Goal: Information Seeking & Learning: Find specific fact

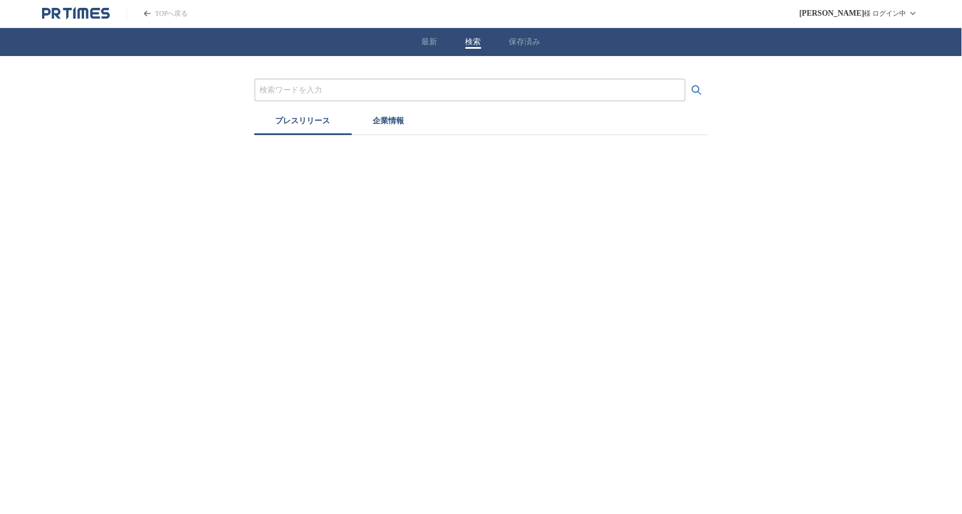
click at [475, 43] on button "検索" at bounding box center [474, 42] width 16 height 10
click at [402, 94] on input "プレスリリースおよび企業を検索する" at bounding box center [470, 90] width 420 height 12
paste input "[GEOGRAPHIC_DATA]"
click at [686, 79] on button "検索する" at bounding box center [697, 90] width 22 height 22
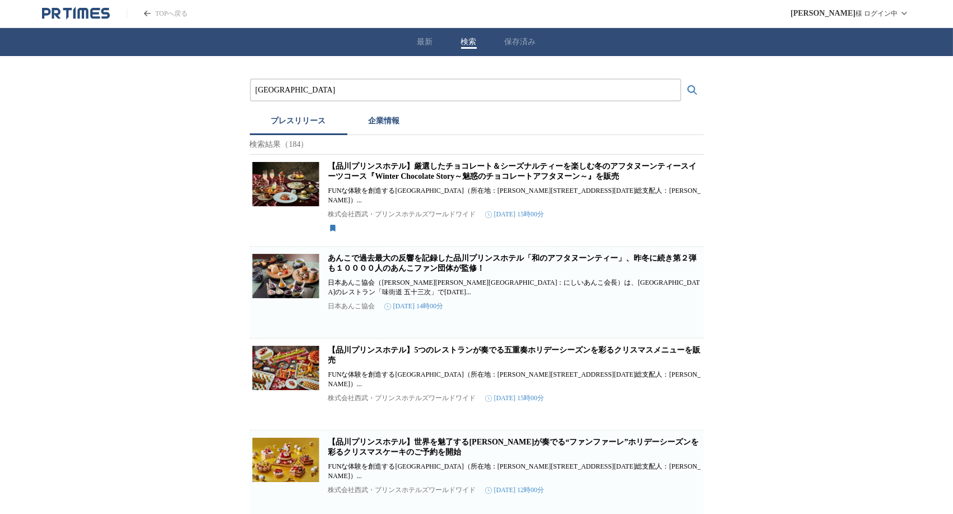
drag, startPoint x: 343, startPoint y: 91, endPoint x: 208, endPoint y: 77, distance: 135.7
paste input "Dining & Bar TABLE 9 [GEOGRAPHIC_DATA]"
click at [681, 79] on button "検索する" at bounding box center [692, 90] width 22 height 22
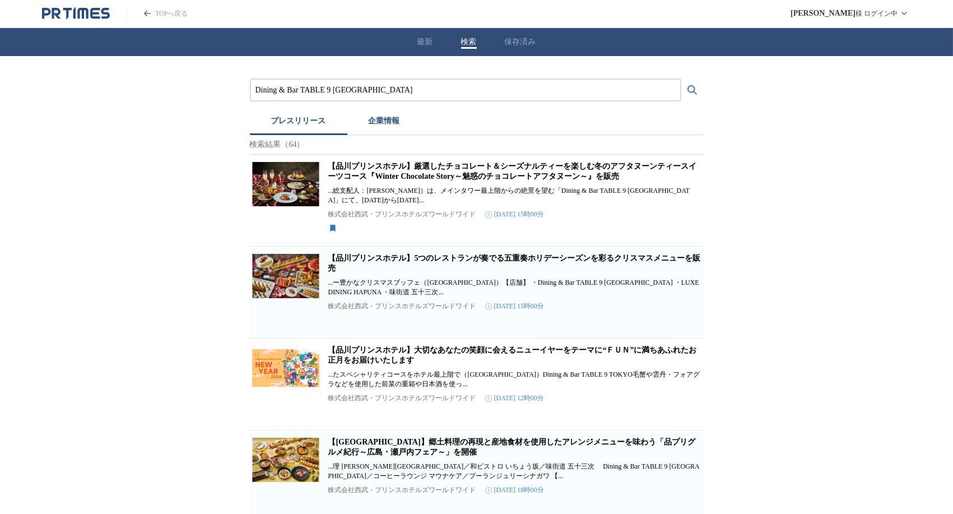
click at [372, 176] on link "【品川プリンスホテル】厳選したチョコレート＆シーズナルティーを楽しむ冬のアフタヌーンティースイーツコース『Winter Chocolate Story～魅惑の…" at bounding box center [512, 171] width 369 height 18
drag, startPoint x: 383, startPoint y: 88, endPoint x: 175, endPoint y: 84, distance: 208.5
paste input "[GEOGRAPHIC_DATA]"
type input "[GEOGRAPHIC_DATA]"
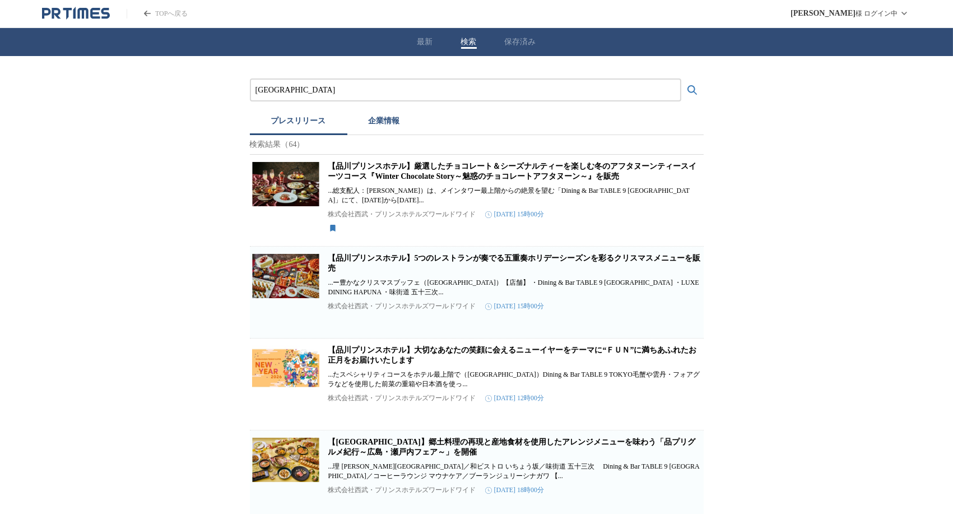
click at [681, 79] on button "検索する" at bounding box center [692, 90] width 22 height 22
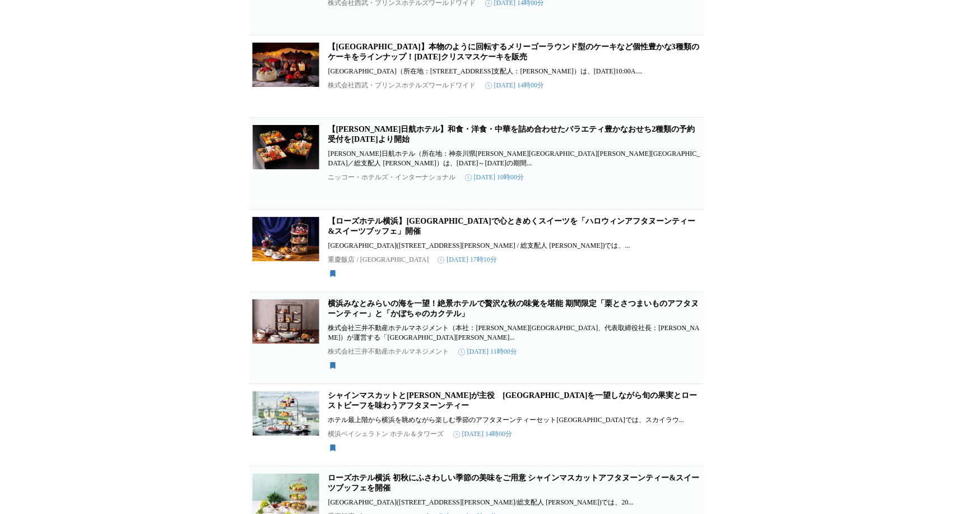
scroll to position [622, 0]
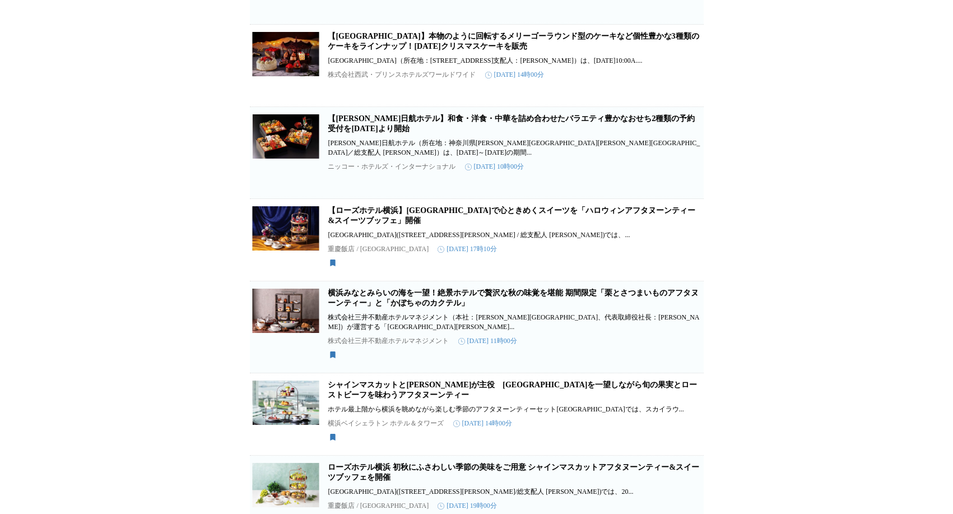
drag, startPoint x: 398, startPoint y: 257, endPoint x: 442, endPoint y: 237, distance: 47.4
